Goal: Transaction & Acquisition: Purchase product/service

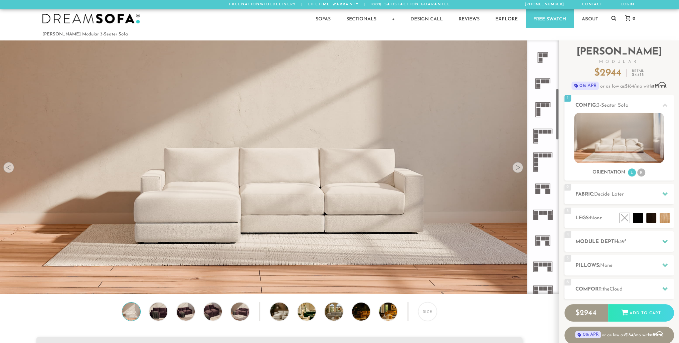
scroll to position [236, 0]
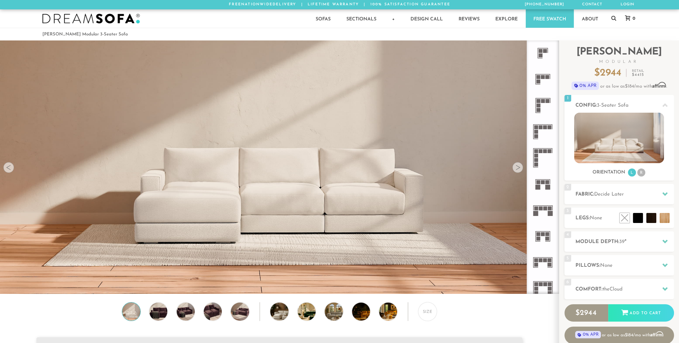
click at [545, 73] on icon at bounding box center [543, 79] width 26 height 26
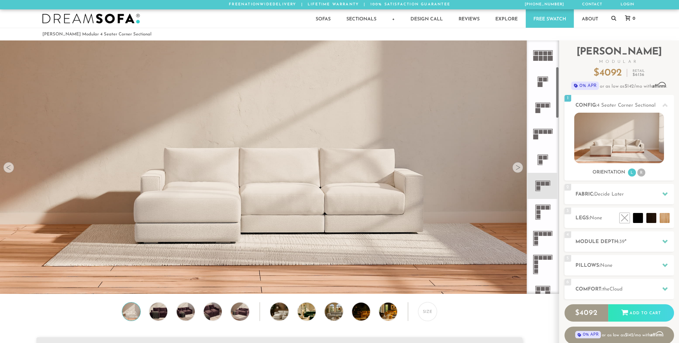
scroll to position [135, 0]
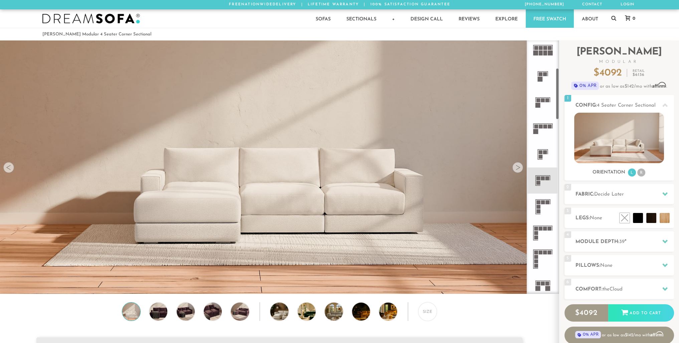
click at [541, 128] on rect at bounding box center [541, 127] width 4 height 4
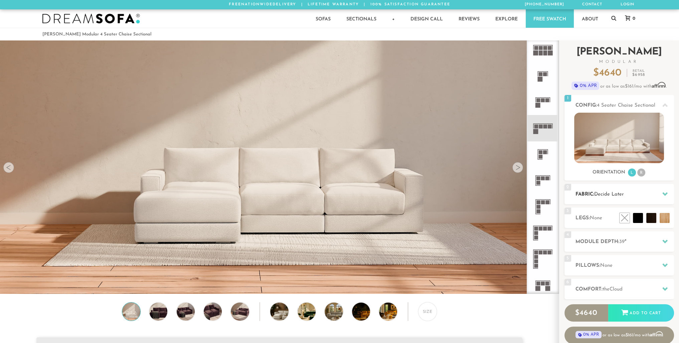
click at [661, 196] on div at bounding box center [665, 194] width 14 height 14
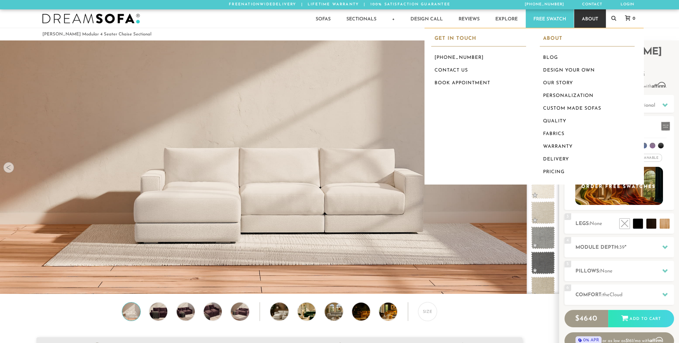
click at [601, 15] on link "About" at bounding box center [590, 18] width 32 height 18
click at [557, 130] on link "Fabrics" at bounding box center [587, 134] width 95 height 13
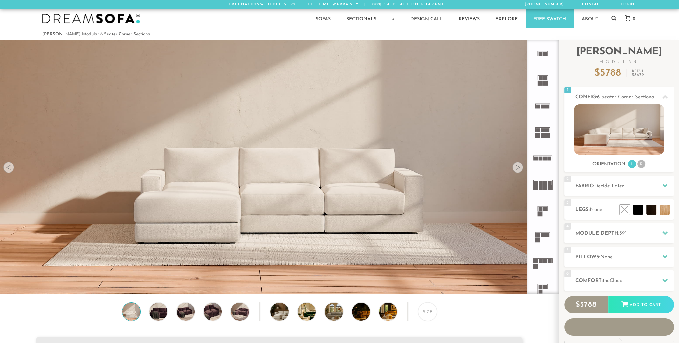
scroll to position [7958, 674]
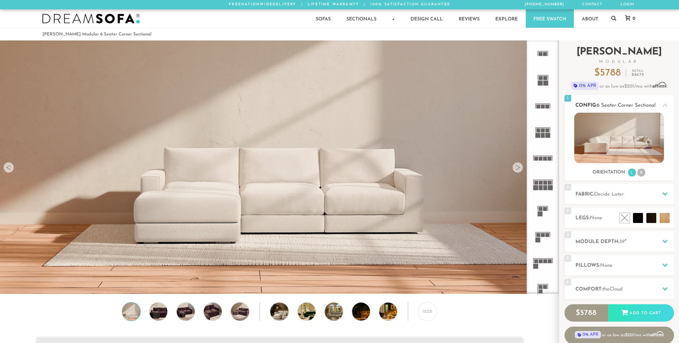
click at [639, 173] on li "R" at bounding box center [641, 172] width 8 height 8
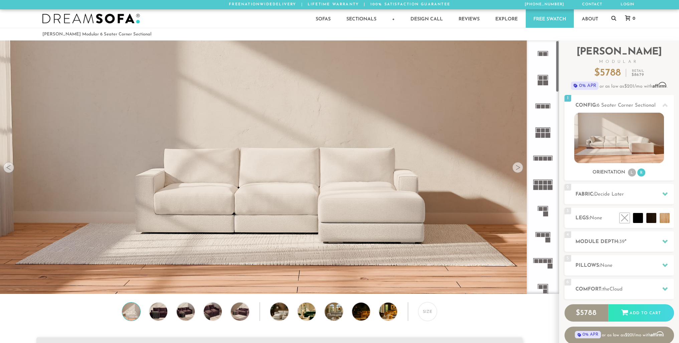
click at [518, 169] on div at bounding box center [517, 167] width 11 height 11
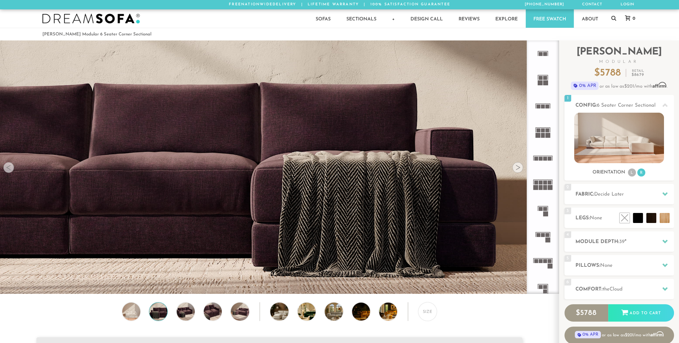
click at [516, 167] on div at bounding box center [517, 167] width 11 height 11
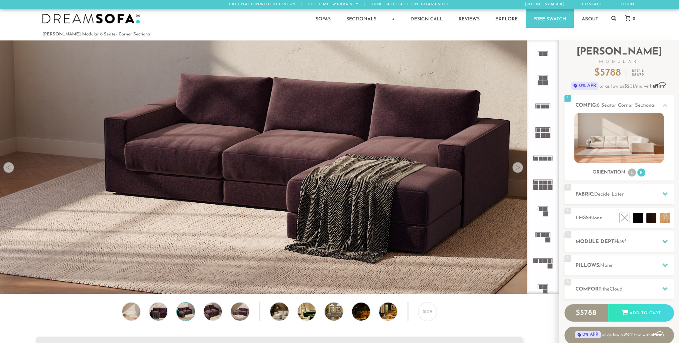
click at [516, 167] on div at bounding box center [517, 167] width 11 height 11
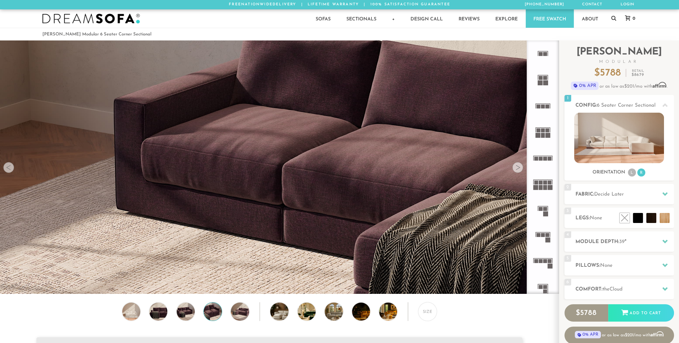
click at [516, 167] on div at bounding box center [517, 167] width 11 height 11
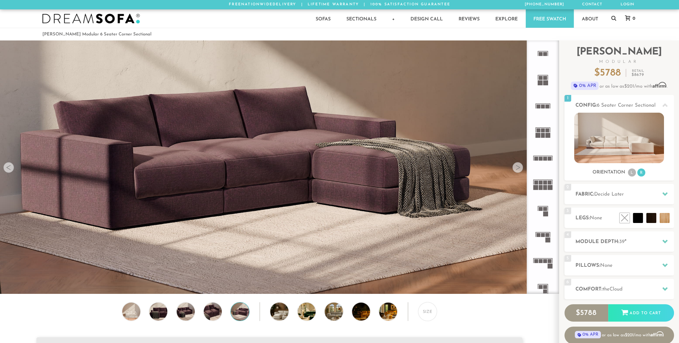
click at [516, 167] on div at bounding box center [517, 167] width 11 height 11
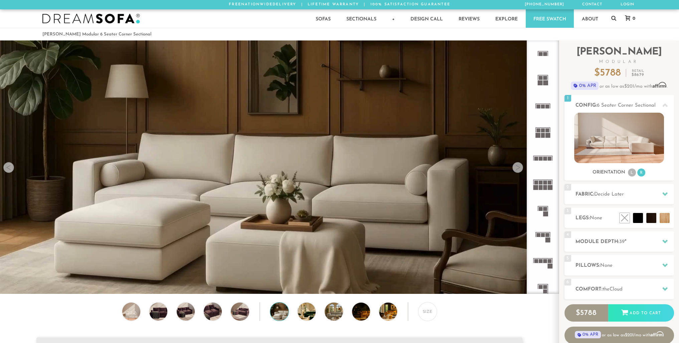
click at [517, 167] on div at bounding box center [517, 167] width 11 height 11
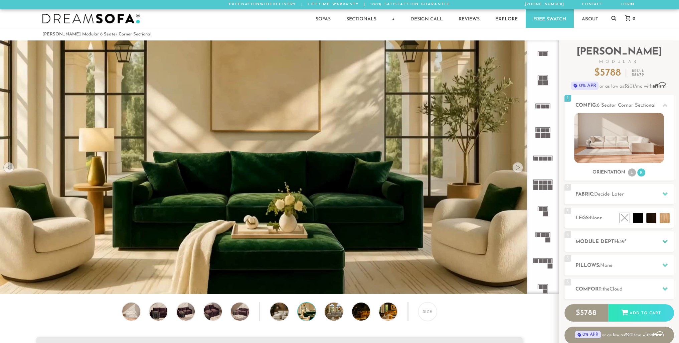
click at [517, 167] on div at bounding box center [517, 167] width 11 height 11
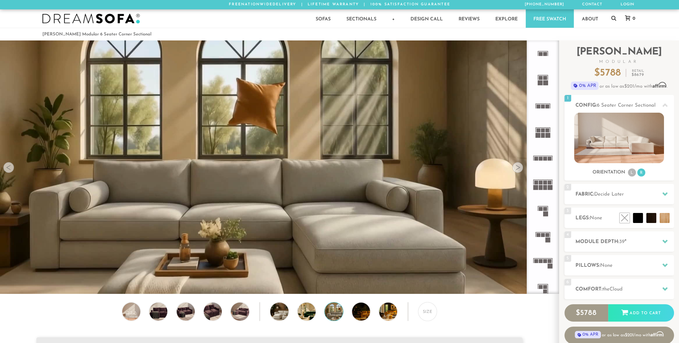
click at [517, 167] on div at bounding box center [517, 167] width 11 height 11
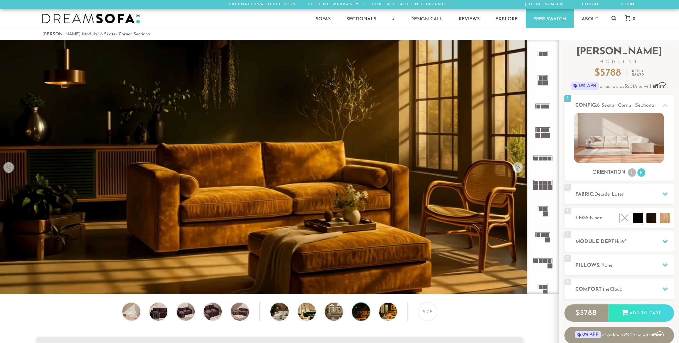
click at [517, 167] on div at bounding box center [517, 167] width 11 height 11
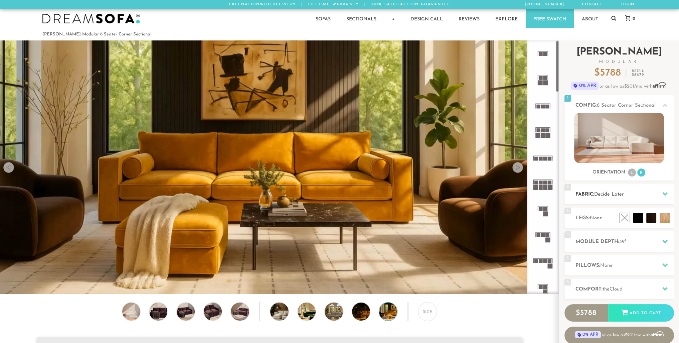
click at [616, 195] on span "Decide Later" at bounding box center [609, 194] width 30 height 5
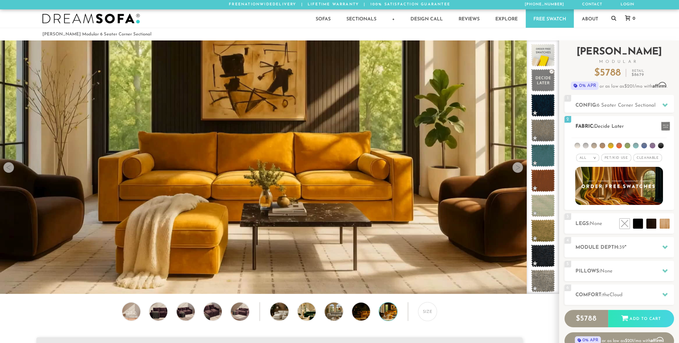
click at [585, 145] on li at bounding box center [586, 146] width 6 height 6
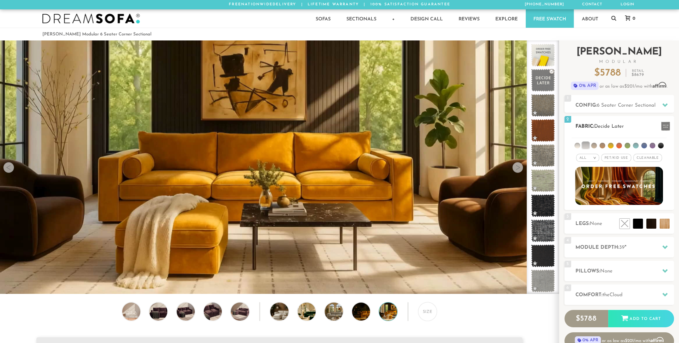
click at [579, 143] on li at bounding box center [577, 146] width 6 height 6
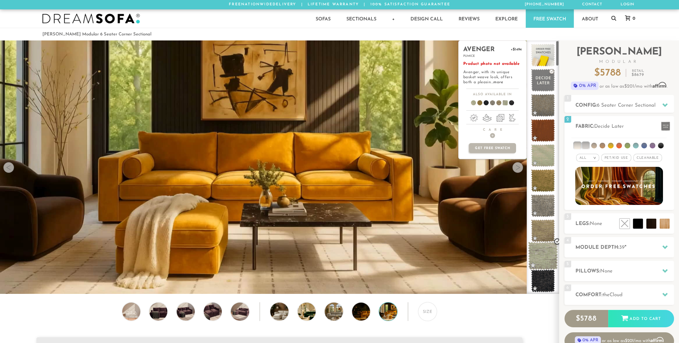
click at [546, 251] on span at bounding box center [543, 255] width 30 height 28
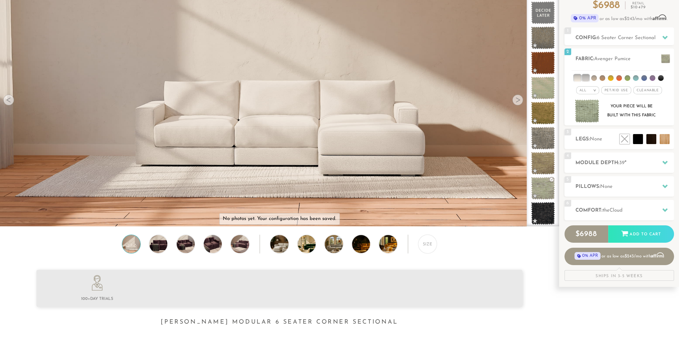
scroll to position [68, 0]
click at [665, 163] on icon at bounding box center [664, 162] width 5 height 4
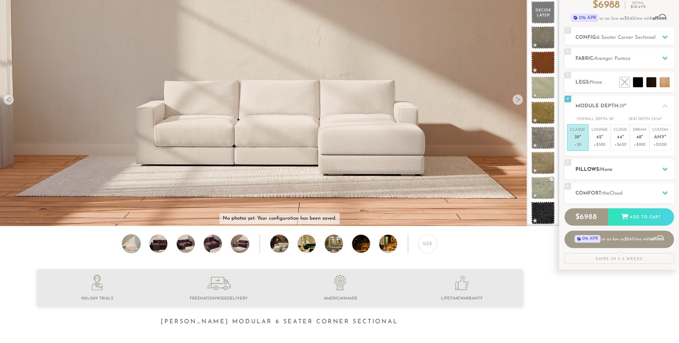
click at [668, 169] on div at bounding box center [665, 169] width 14 height 14
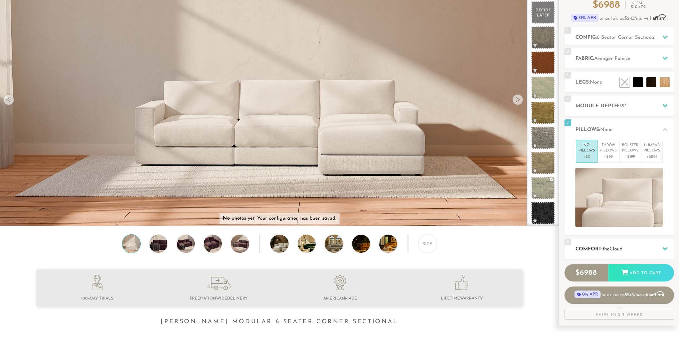
click at [665, 246] on icon at bounding box center [664, 248] width 5 height 5
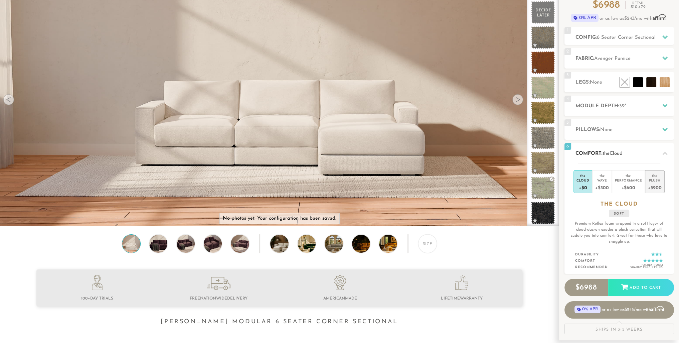
click at [652, 177] on div "the" at bounding box center [655, 174] width 14 height 7
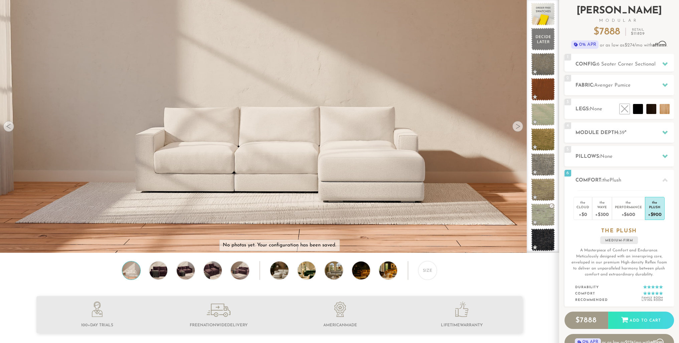
scroll to position [41, 0]
click at [595, 83] on h2 "Fabric: Avenger Pumice" at bounding box center [624, 86] width 99 height 8
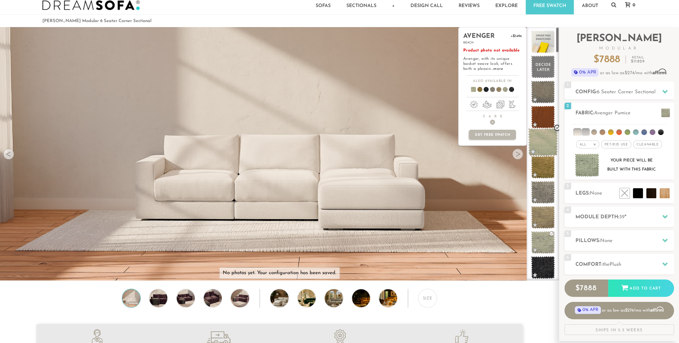
scroll to position [7, 0]
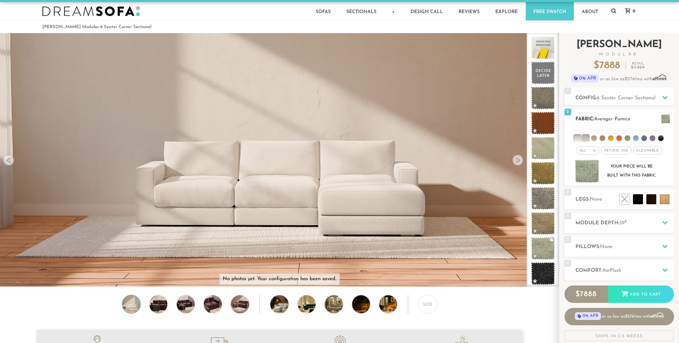
click at [578, 135] on li at bounding box center [577, 138] width 7 height 7
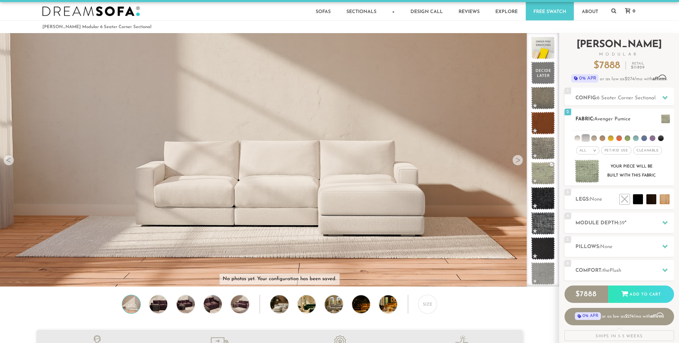
click at [576, 139] on li at bounding box center [577, 138] width 6 height 6
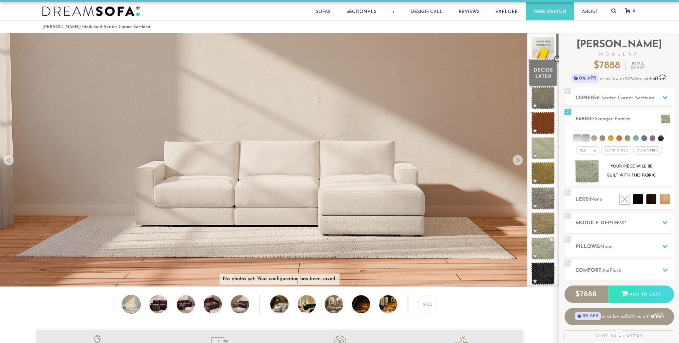
click at [541, 76] on span at bounding box center [543, 73] width 30 height 28
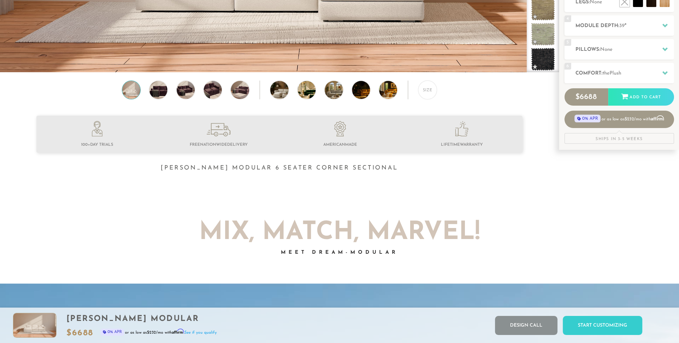
scroll to position [0, 0]
